Goal: Task Accomplishment & Management: Complete application form

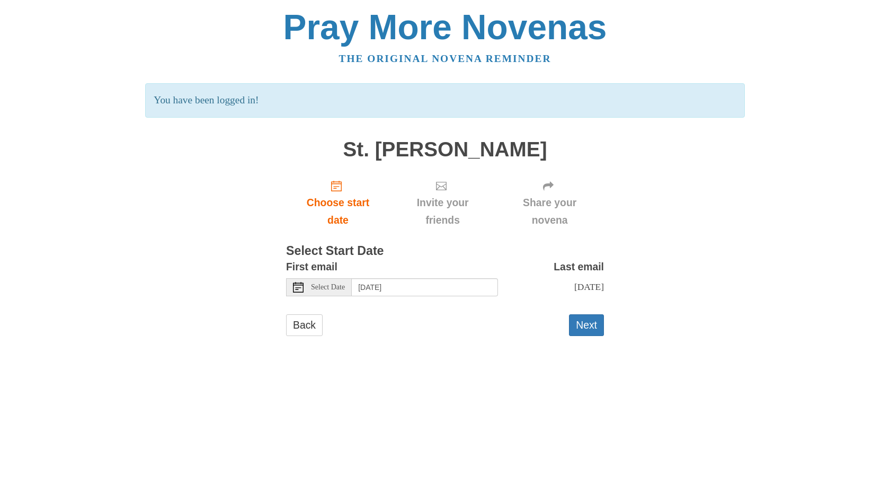
click at [328, 285] on span "Select Date" at bounding box center [328, 287] width 34 height 7
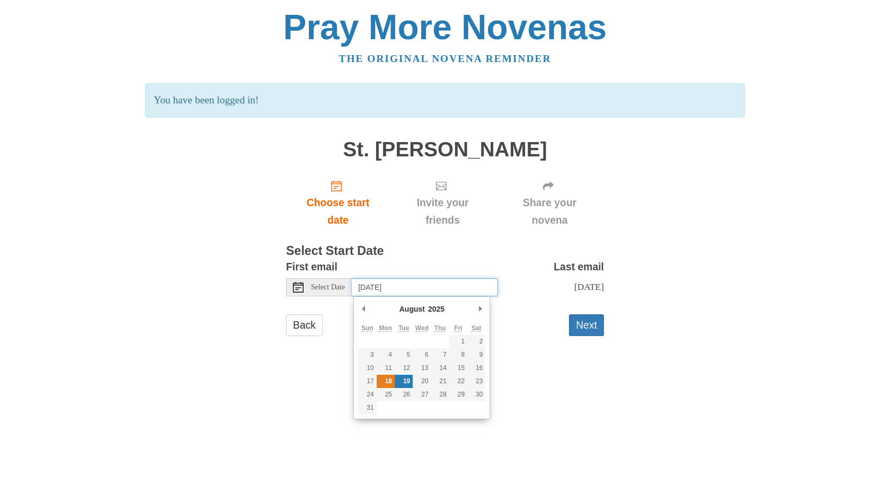
type input "[DATE]"
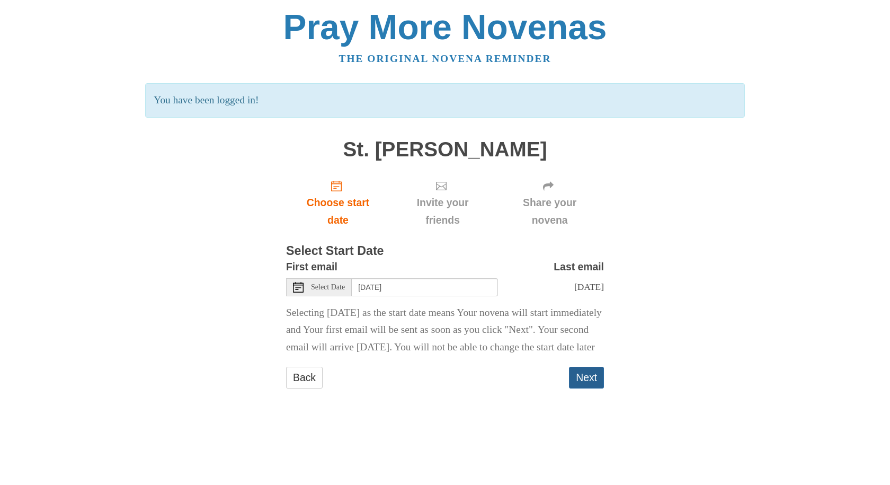
click at [580, 389] on button "Next" at bounding box center [586, 378] width 35 height 22
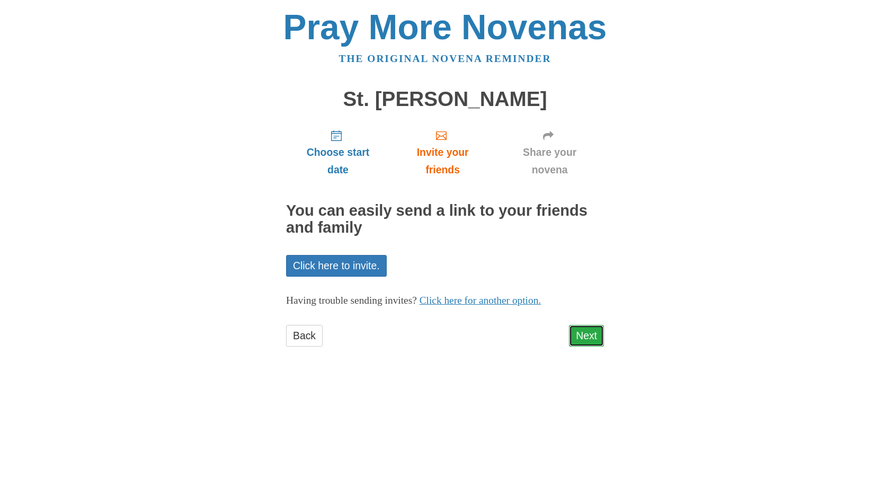
click at [586, 331] on link "Next" at bounding box center [586, 336] width 35 height 22
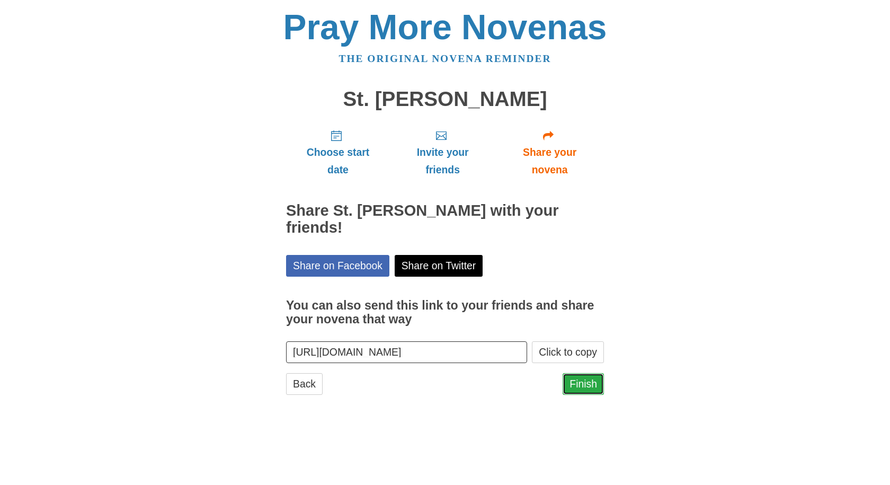
click at [589, 373] on link "Finish" at bounding box center [583, 384] width 41 height 22
